Goal: Task Accomplishment & Management: Manage account settings

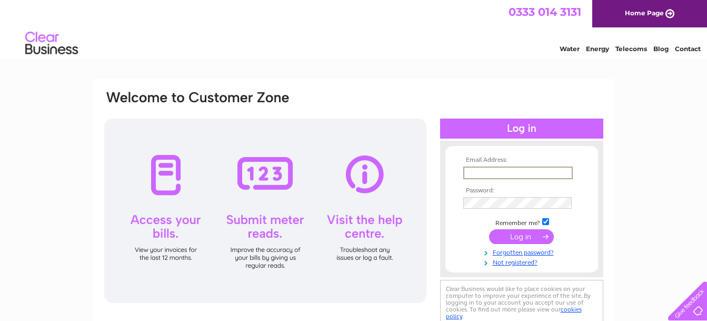
click at [511, 174] on input "text" at bounding box center [518, 172] width 110 height 13
type input "[EMAIL_ADDRESS][DOMAIN_NAME]"
click at [513, 234] on input "submit" at bounding box center [521, 236] width 65 height 15
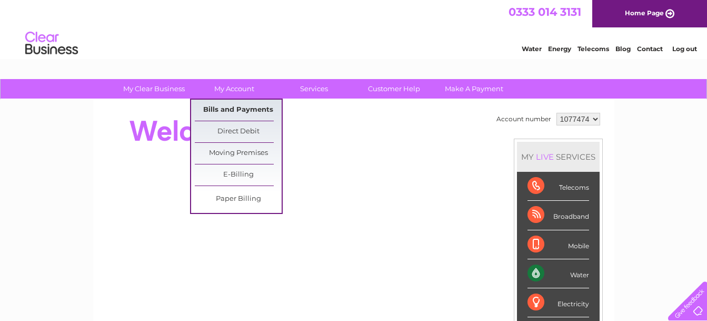
click at [236, 105] on link "Bills and Payments" at bounding box center [238, 110] width 87 height 21
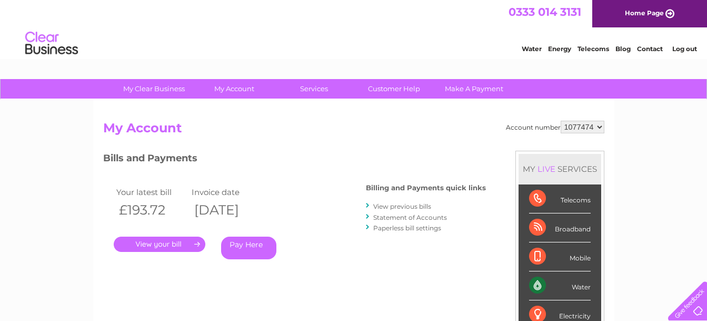
click at [142, 249] on link "." at bounding box center [160, 243] width 92 height 15
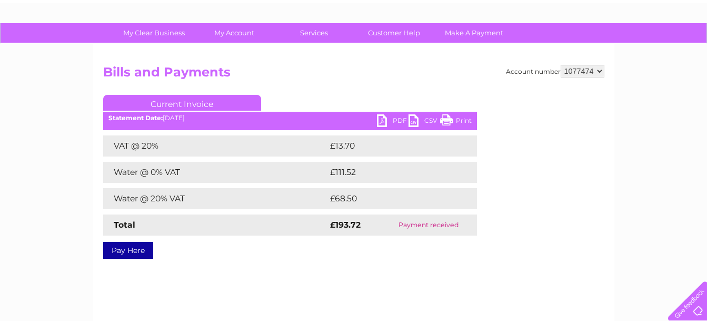
scroll to position [59, 0]
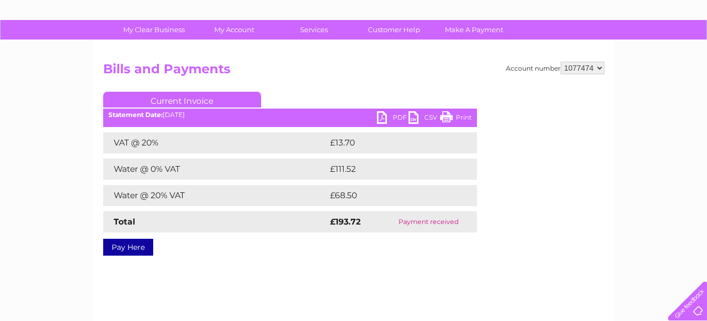
click at [389, 115] on link "PDF" at bounding box center [393, 118] width 32 height 15
